Goal: Task Accomplishment & Management: Manage account settings

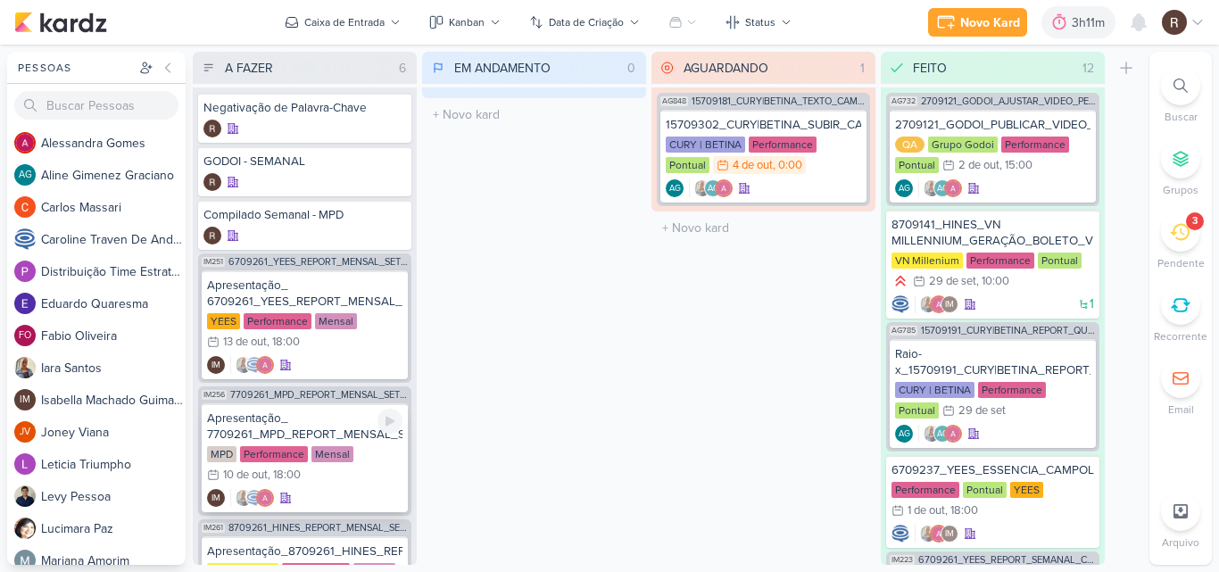
scroll to position [1037, 0]
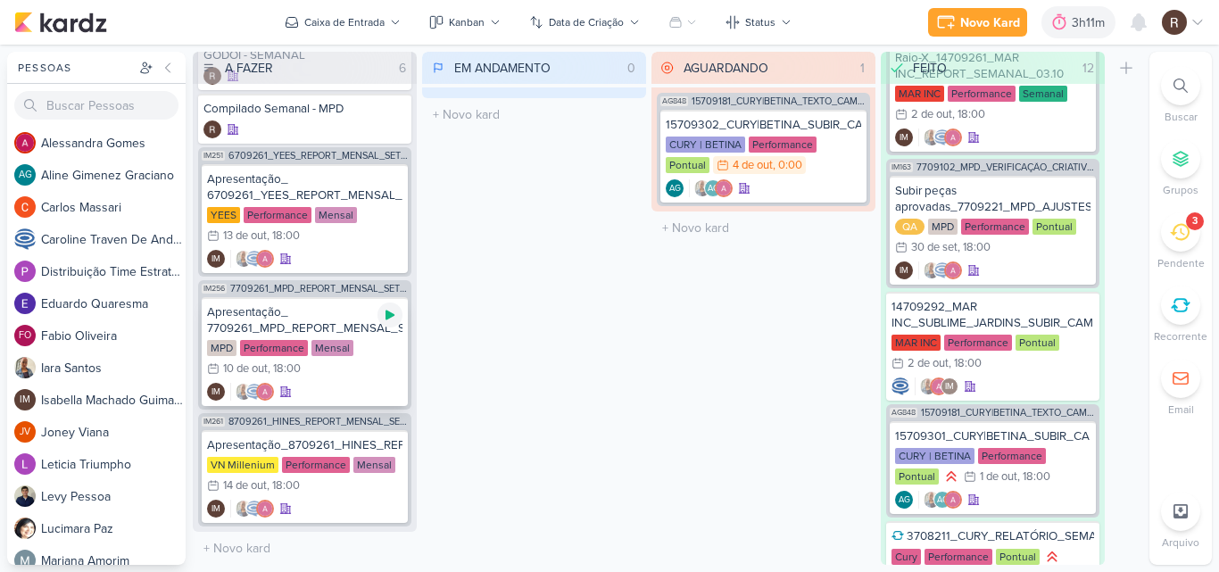
click at [385, 323] on div at bounding box center [389, 314] width 25 height 25
click at [1050, 34] on div "3h11m" at bounding box center [1065, 22] width 99 height 32
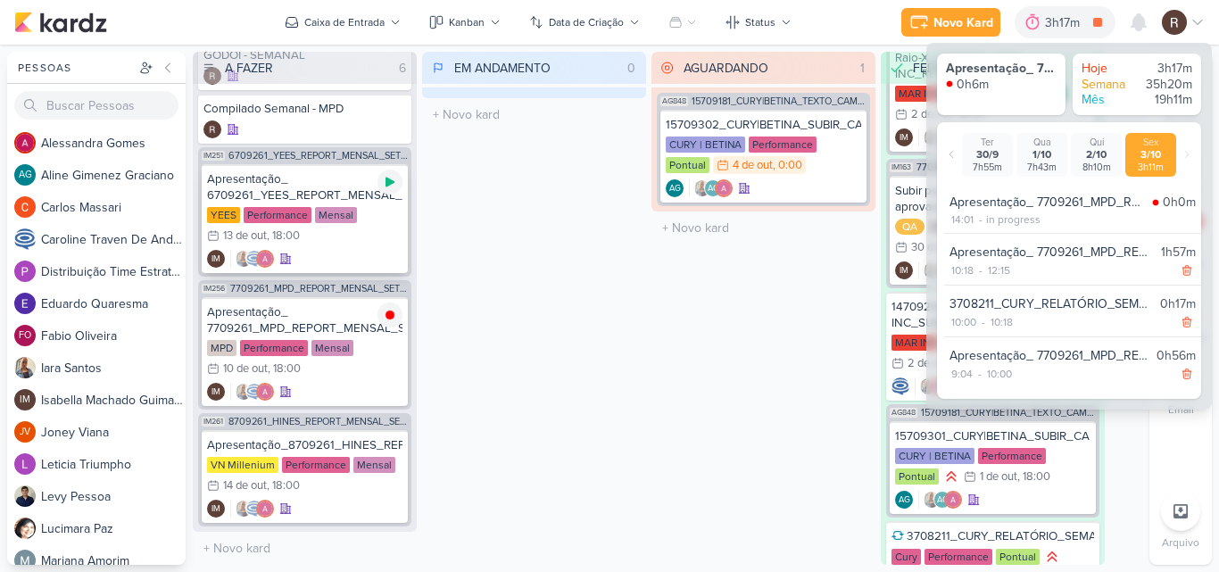
click at [393, 185] on icon at bounding box center [390, 182] width 14 height 14
click at [351, 320] on div "Apresentação_ 7709261_MPD_REPORT_MENSAL_SETEMBRO" at bounding box center [304, 320] width 195 height 32
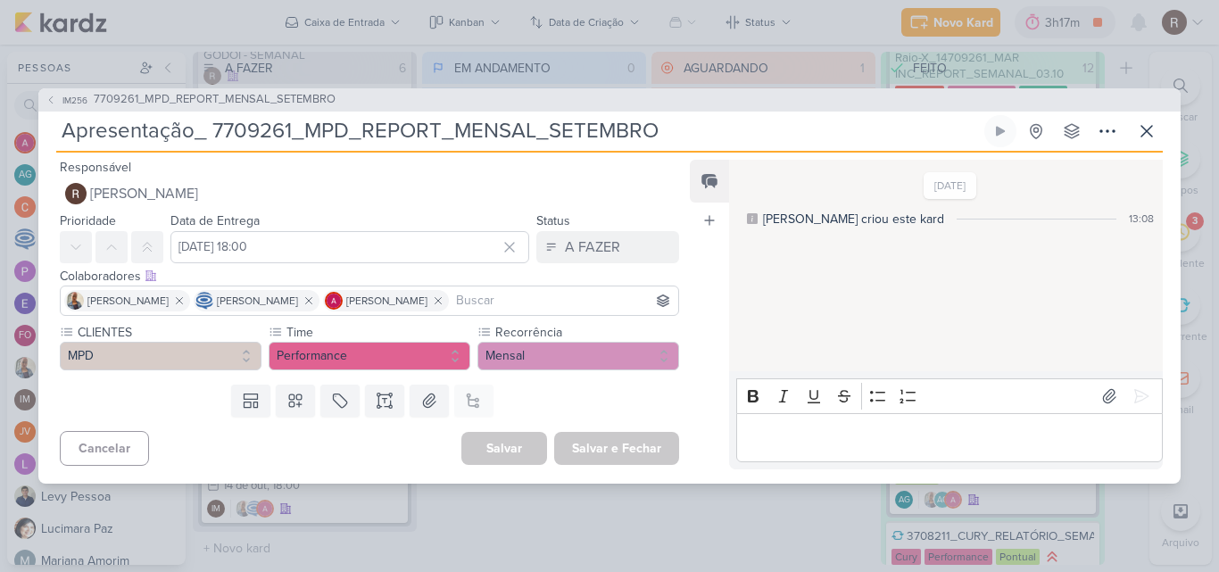
click at [764, 443] on p "Editor editing area: main" at bounding box center [949, 436] width 408 height 21
click at [1132, 387] on icon at bounding box center [1141, 396] width 18 height 18
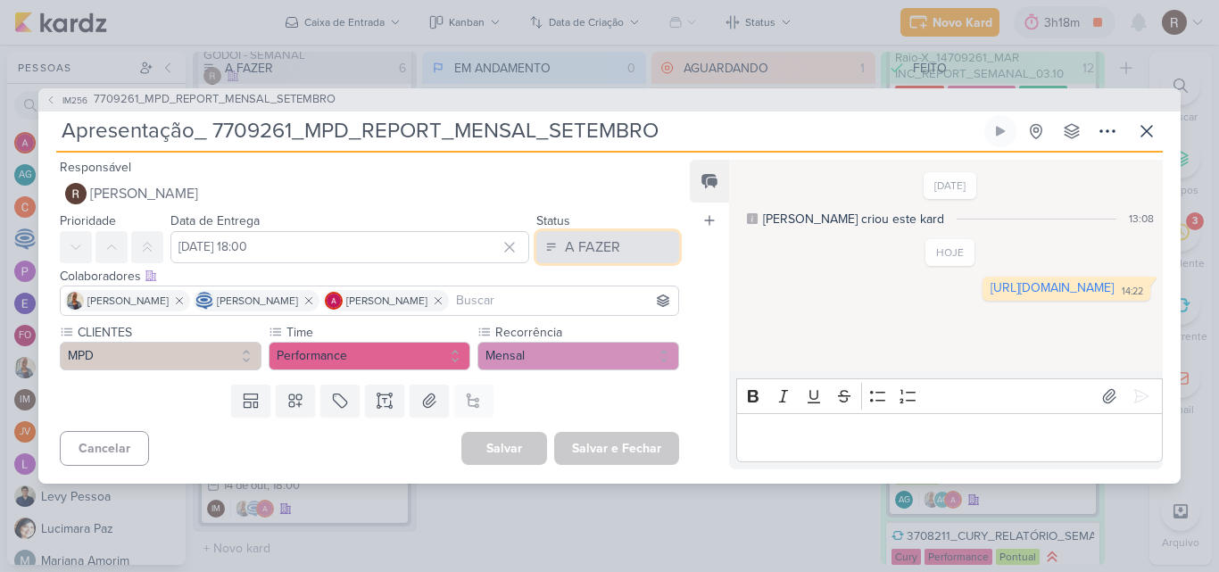
click at [620, 245] on button "A FAZER" at bounding box center [607, 247] width 143 height 32
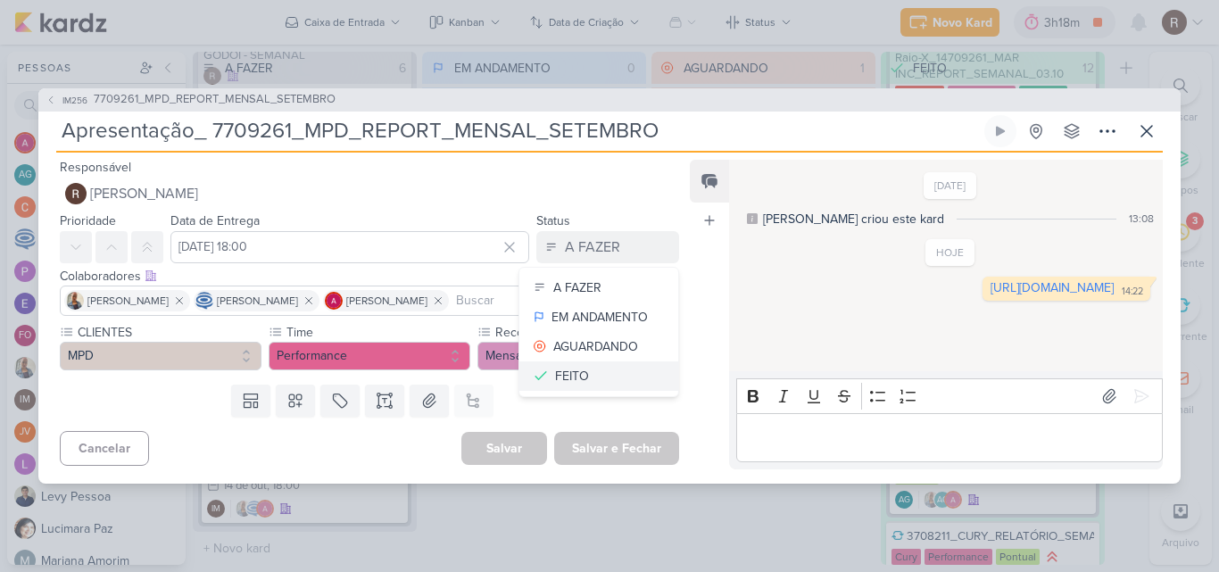
click at [590, 372] on button "FEITO" at bounding box center [598, 375] width 159 height 29
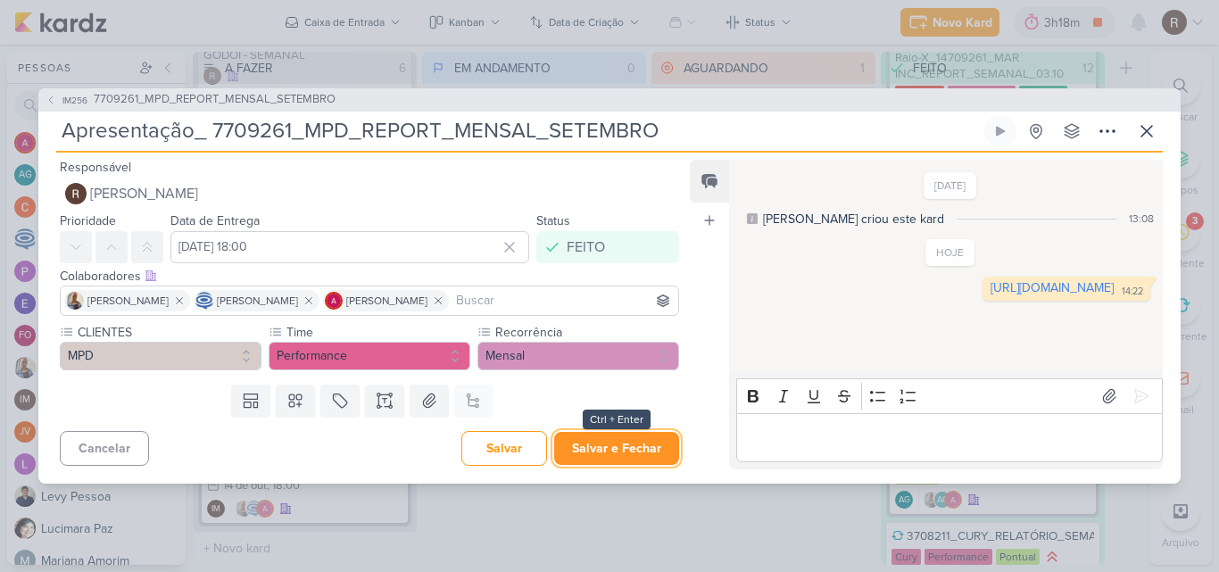
click at [619, 446] on button "Salvar e Fechar" at bounding box center [616, 448] width 125 height 33
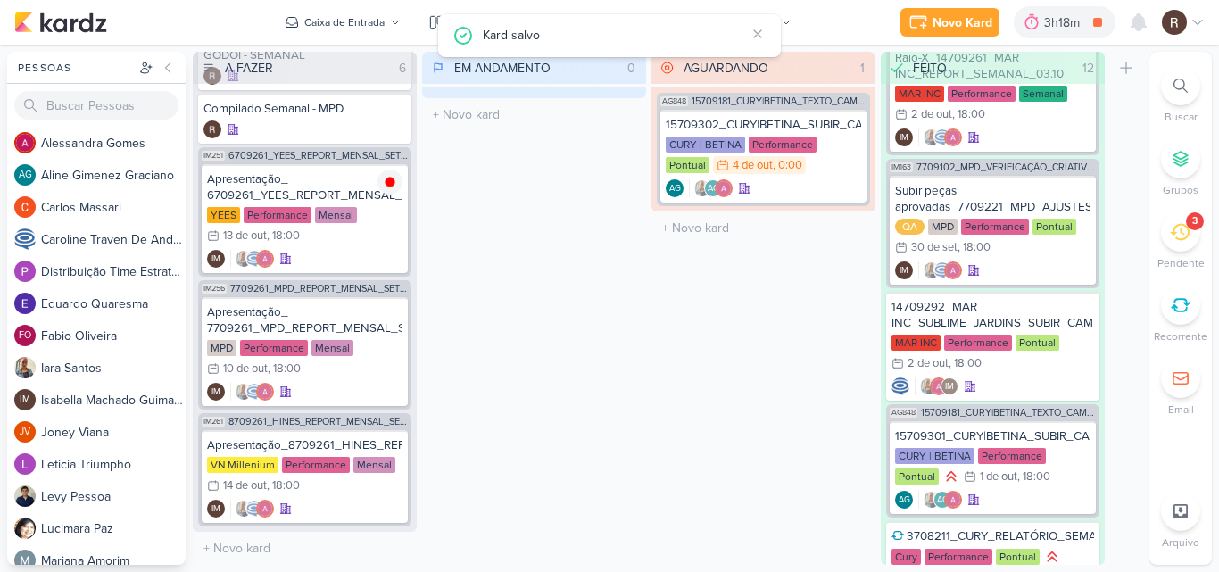
scroll to position [0, 0]
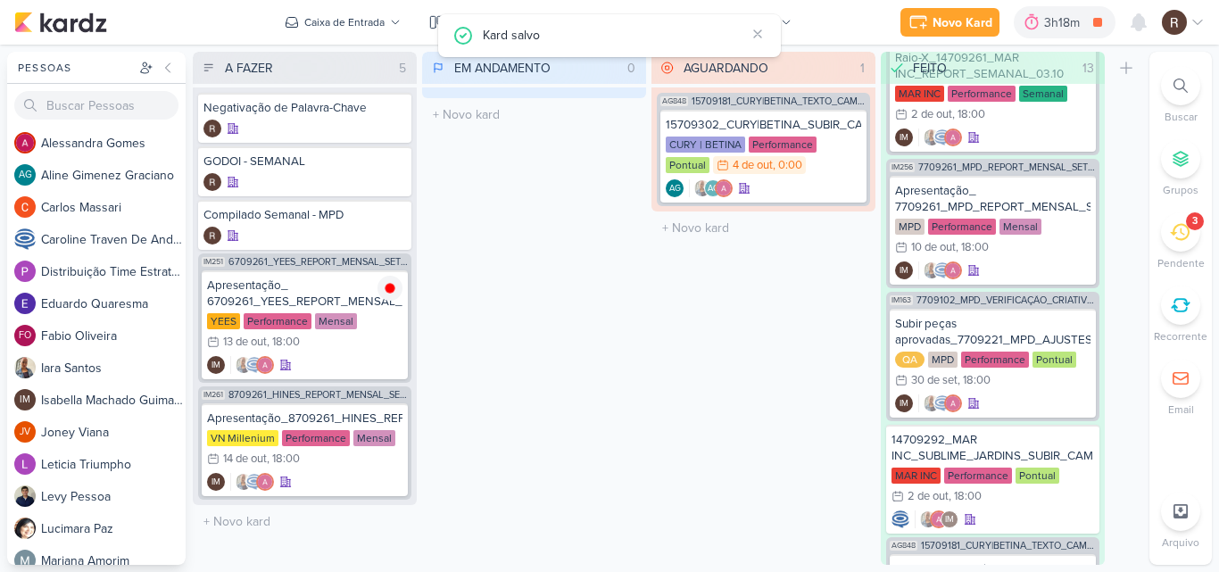
click at [1166, 235] on div "3" at bounding box center [1180, 231] width 39 height 39
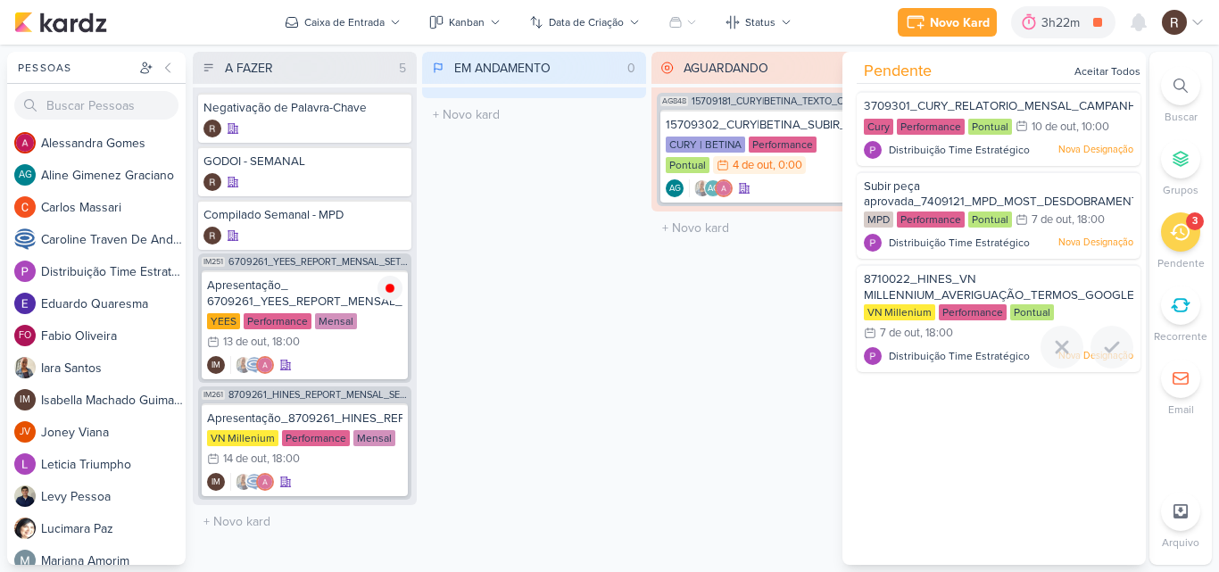
click at [962, 293] on span "8710022_HINES_VN MILLENNIUM_AVERIGUAÇÃO_TERMOS_GOOGLE ADS" at bounding box center [999, 295] width 270 height 46
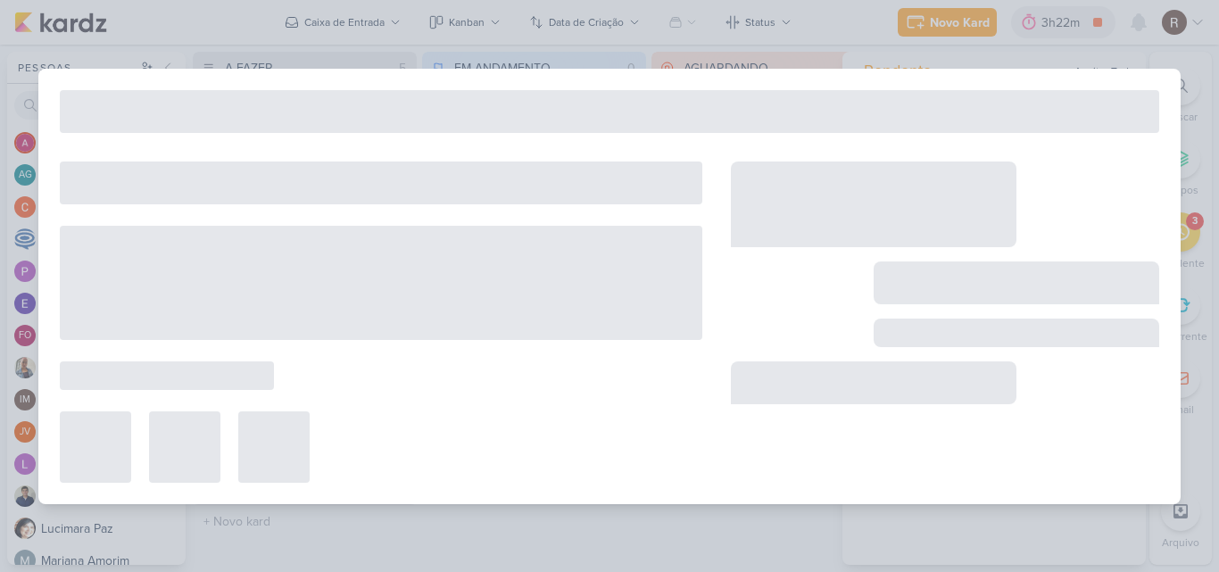
type input "8710022_HINES_VN MILLENNIUM_AVERIGUAÇÃO_TERMOS_GOOGLE ADS"
type input "[DATE] 18:00"
